Goal: Ask a question

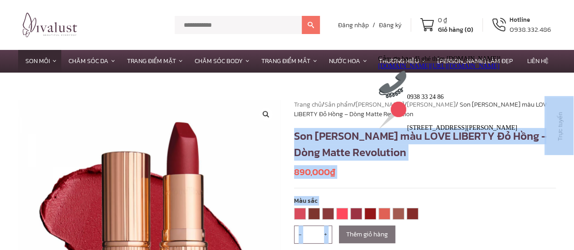
drag, startPoint x: 669, startPoint y: 186, endPoint x: 376, endPoint y: 145, distance: 296.0
click at [331, 132] on h1 "Son [PERSON_NAME] màu LOVE LIBERTY Đỏ Hồng – Dòng Matte Revolution" at bounding box center [425, 144] width 262 height 33
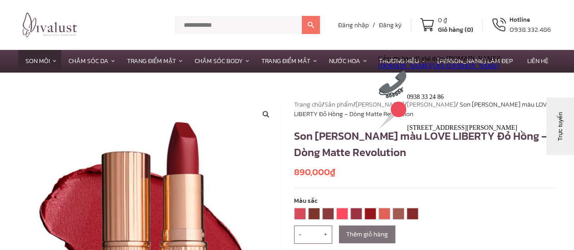
click at [455, 131] on div "Cảm ơn bạn đã ghé thăm [DOMAIN_NAME]! [DOMAIN_NAME][URL][DOMAIN_NAME] 0938 33 2…" at bounding box center [459, 92] width 163 height 77
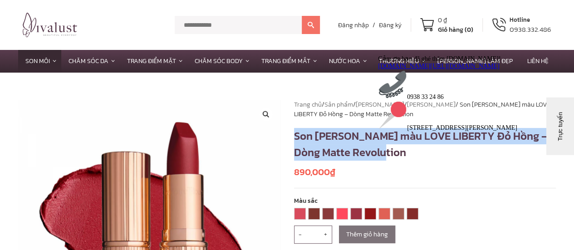
drag, startPoint x: 296, startPoint y: 136, endPoint x: 368, endPoint y: 149, distance: 72.9
click at [368, 149] on h1 "Son [PERSON_NAME] màu LOVE LIBERTY Đỏ Hồng – Dòng Matte Revolution" at bounding box center [425, 144] width 262 height 33
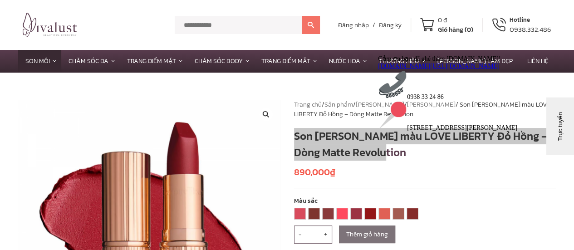
click at [427, 131] on div "Cảm ơn bạn đã ghé thăm [DOMAIN_NAME]! [DOMAIN_NAME][URL][DOMAIN_NAME] 0938 33 2…" at bounding box center [459, 92] width 163 height 77
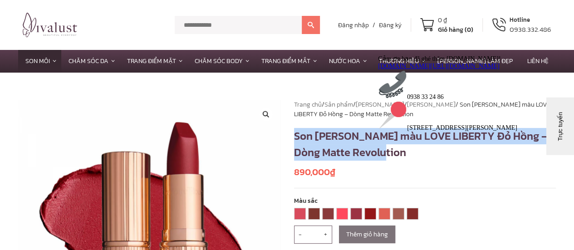
click at [336, 136] on h1 "Son [PERSON_NAME] màu LOVE LIBERTY Đỏ Hồng – Dòng Matte Revolution" at bounding box center [425, 144] width 262 height 33
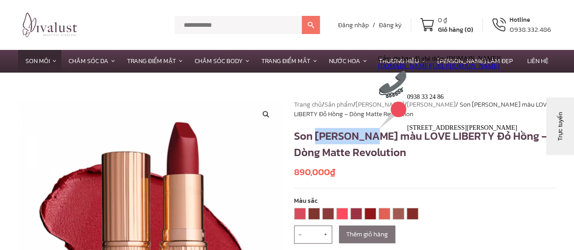
click at [336, 136] on h1 "Son [PERSON_NAME] màu LOVE LIBERTY Đỏ Hồng – Dòng Matte Revolution" at bounding box center [425, 144] width 262 height 33
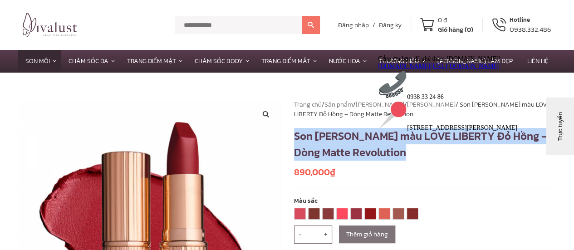
click at [336, 136] on h1 "Son [PERSON_NAME] màu LOVE LIBERTY Đỏ Hồng – Dòng Matte Revolution" at bounding box center [425, 144] width 262 height 33
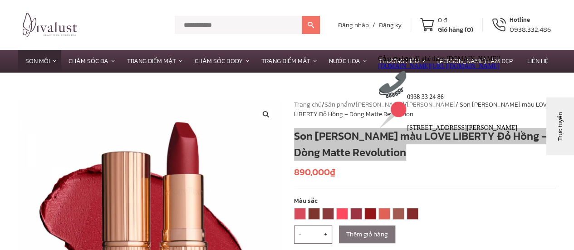
click at [573, 163] on button "Trực tuyến" at bounding box center [573, 170] width 57 height 27
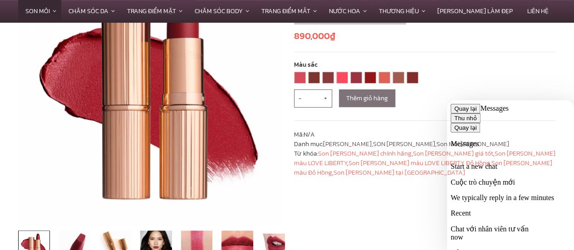
scroll to position [182, 0]
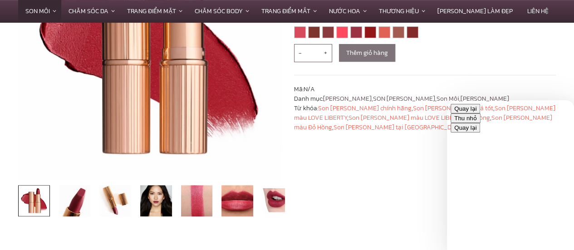
scroll to position [45, 0]
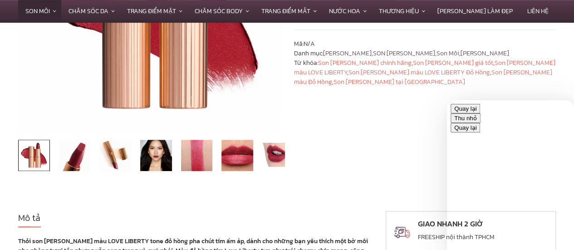
type input "***"
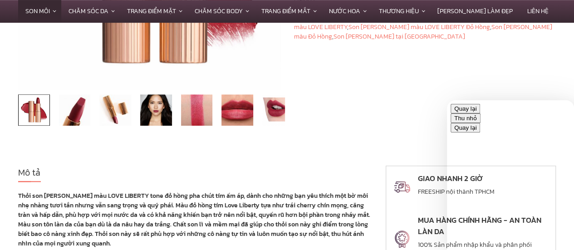
type input "**********"
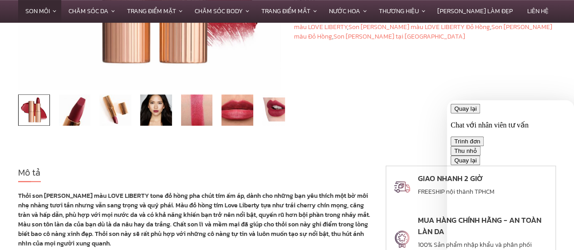
scroll to position [129, 0]
type textarea "*"
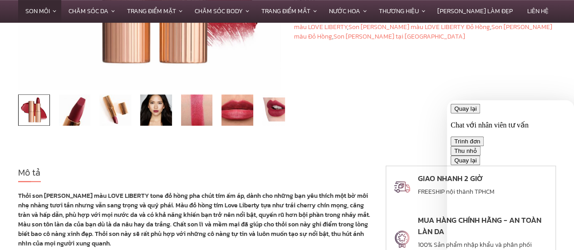
type textarea "*"
type textarea "**********"
paste textarea "**********"
type textarea "**********"
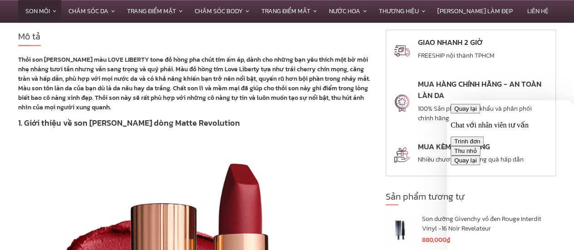
scroll to position [454, 0]
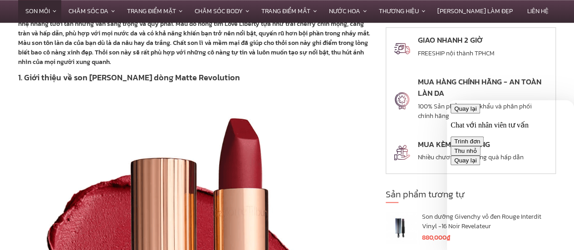
click at [481, 146] on button "Thu nhỏ" at bounding box center [466, 151] width 30 height 10
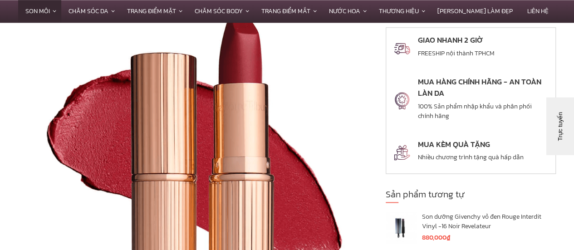
scroll to position [681, 0]
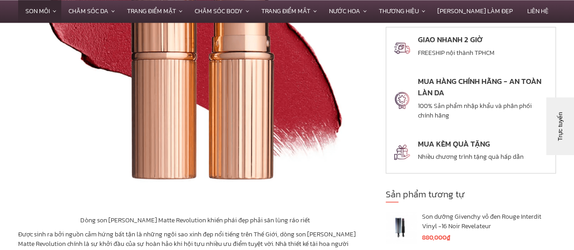
click at [561, 177] on button "Trực tuyến" at bounding box center [573, 170] width 57 height 27
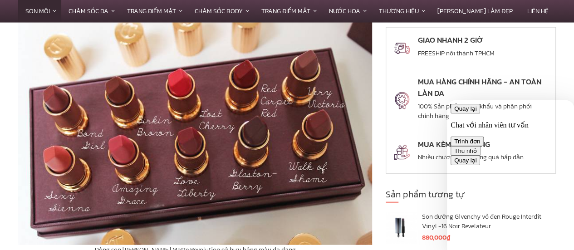
scroll to position [1271, 0]
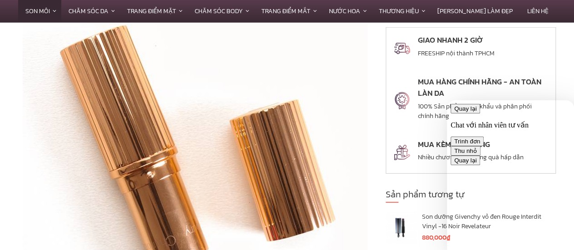
click at [481, 146] on button "Thu nhỏ" at bounding box center [466, 151] width 30 height 10
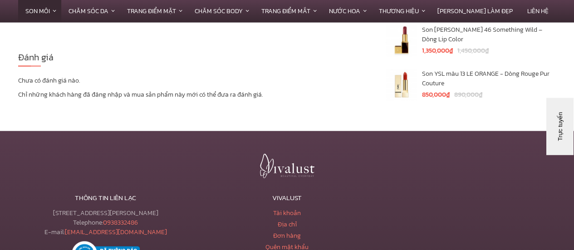
scroll to position [2769, 0]
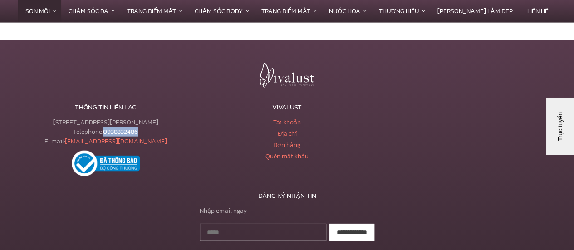
drag, startPoint x: 142, startPoint y: 120, endPoint x: 105, endPoint y: 122, distance: 36.8
click at [105, 122] on div "[STREET_ADDRESS][PERSON_NAME] Telephone: [PHONE_NUMBER] E-mail: [EMAIL_ADDRESS]…" at bounding box center [105, 132] width 175 height 29
copy link "0938332486"
click at [34, 73] on div "**********" at bounding box center [287, 190] width 545 height 254
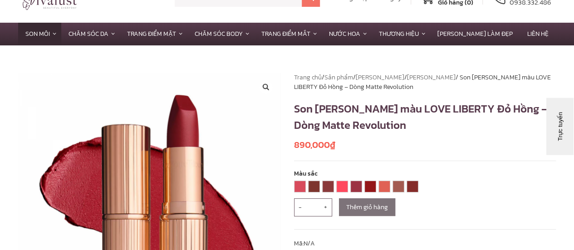
scroll to position [0, 0]
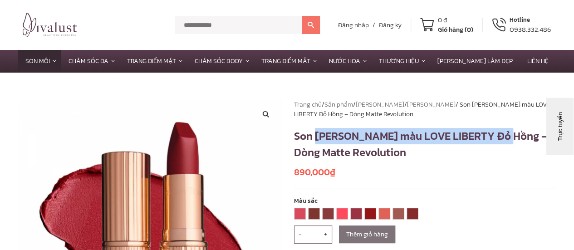
drag, startPoint x: 317, startPoint y: 136, endPoint x: 496, endPoint y: 135, distance: 178.8
click at [496, 135] on h1 "Son [PERSON_NAME] màu LOVE LIBERTY Đỏ Hồng – Dòng Matte Revolution" at bounding box center [425, 144] width 262 height 33
copy h1 "[PERSON_NAME] màu LOVE LIBERTY"
